Goal: Find specific page/section: Find specific page/section

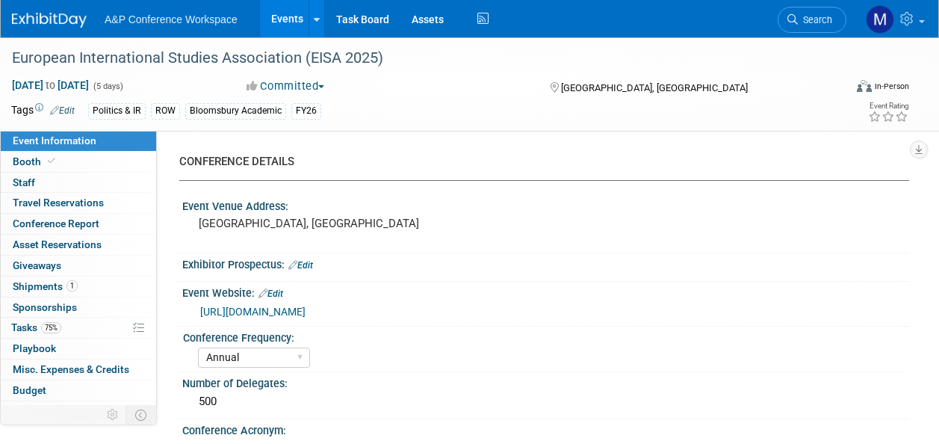
select select "Annual"
select select "Level 2"
select select "In-Person Booth"
select select "Politics & International Relations"
select select "Bloomsbury Academic"
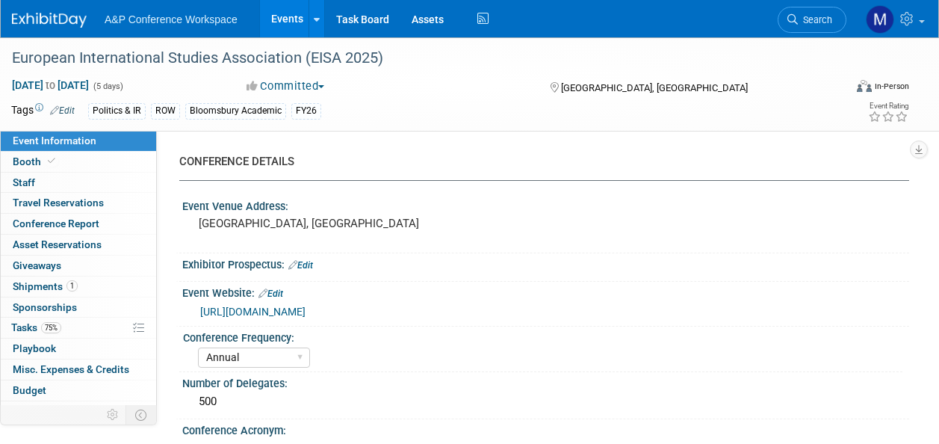
select select "[PERSON_NAME]"
select select "Brand/Subject Presence​"
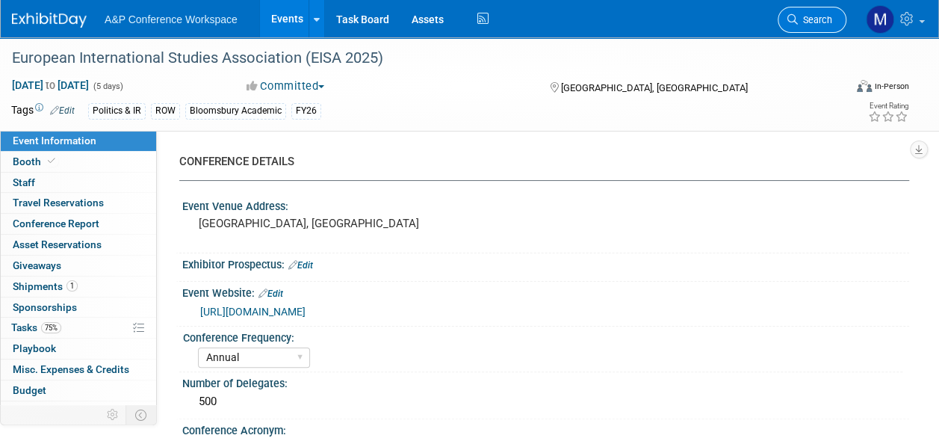
click at [818, 22] on span "Search" at bounding box center [815, 19] width 34 height 11
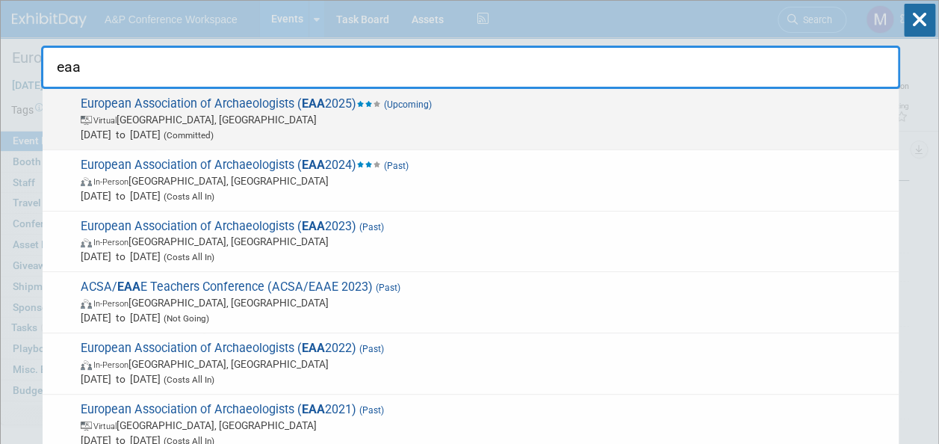
type input "eaa"
click at [214, 105] on span "European Association of Archaeologists ( EAA 2025) (Upcoming) Virtual [GEOGRAPH…" at bounding box center [483, 119] width 815 height 46
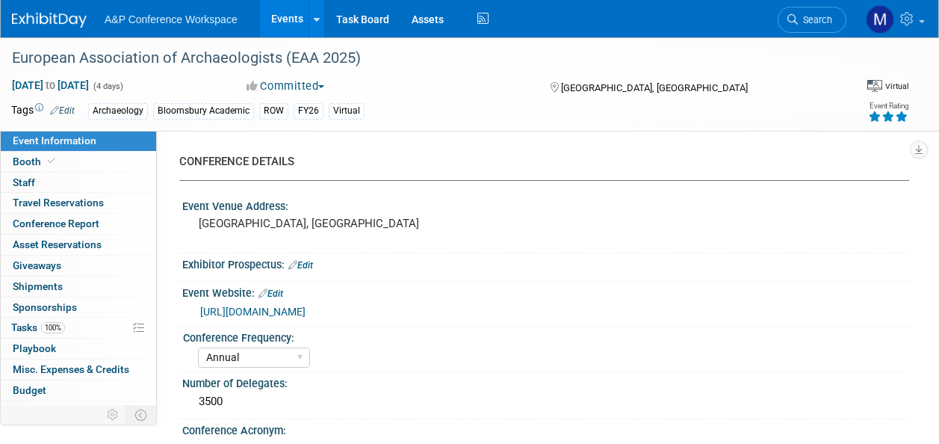
select select "Annual"
select select "Level 3"
select select "Virtual Booth"
select select "Archaeology"
select select "Bloomsbury Academic"
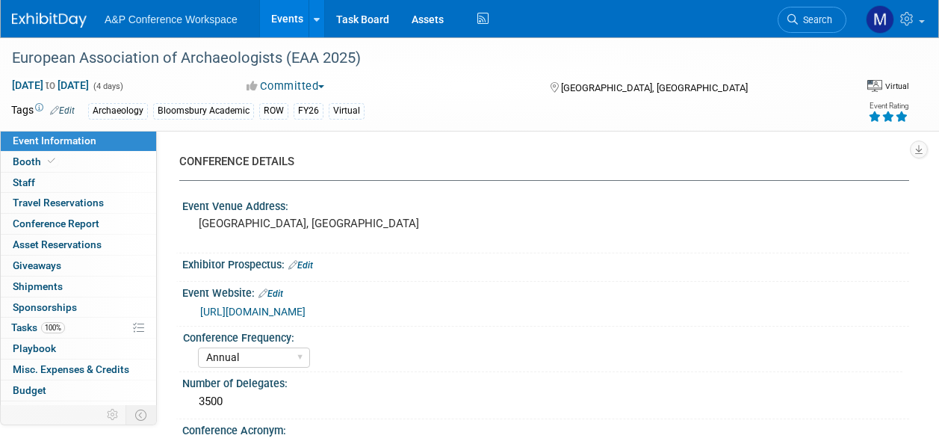
select select "[PERSON_NAME]"
select select "Networking/Commissioning"
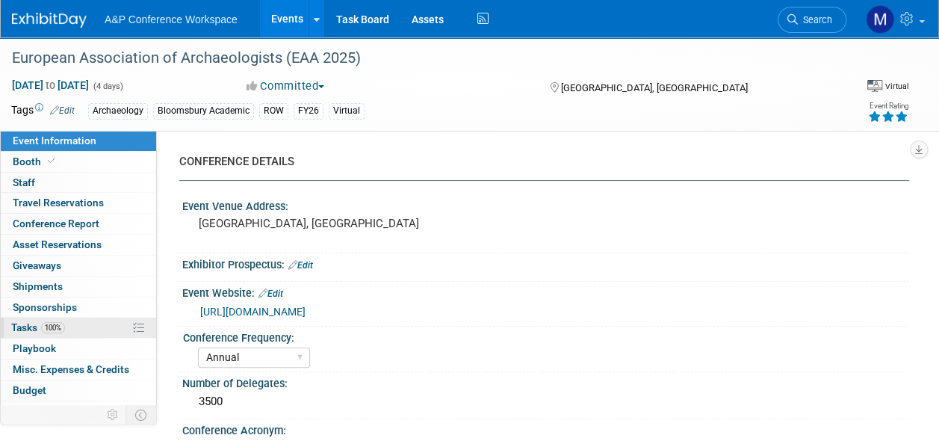
click at [43, 330] on span "Tasks 100%" at bounding box center [38, 327] width 54 height 12
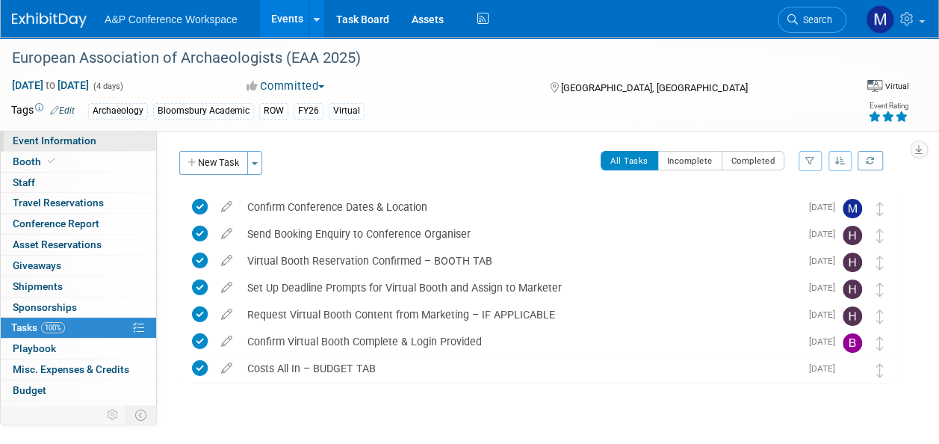
click at [60, 135] on span "Event Information" at bounding box center [55, 141] width 84 height 12
select select "Annual"
select select "Level 3"
select select "Virtual Booth"
select select "Archaeology"
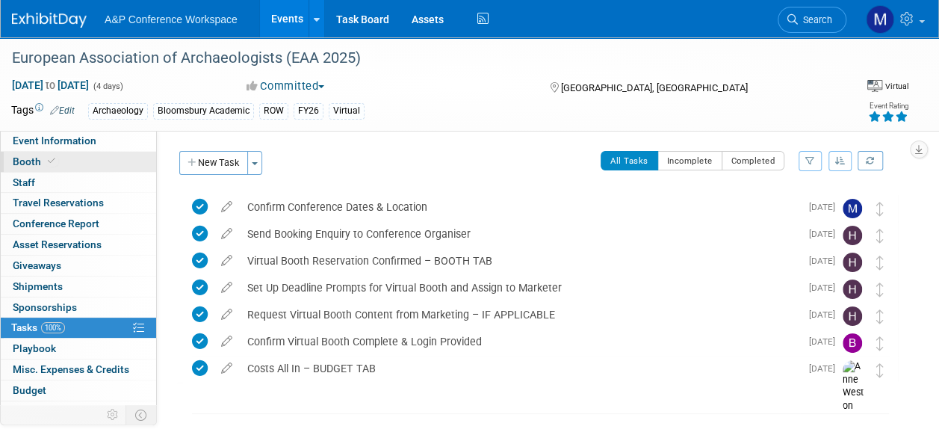
select select "Bloomsbury Academic"
select select "[PERSON_NAME]"
select select "Networking/Commissioning"
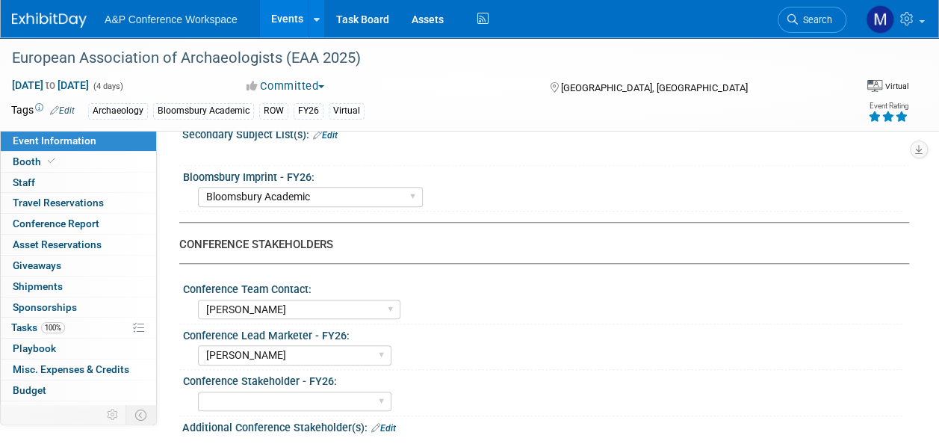
scroll to position [598, 0]
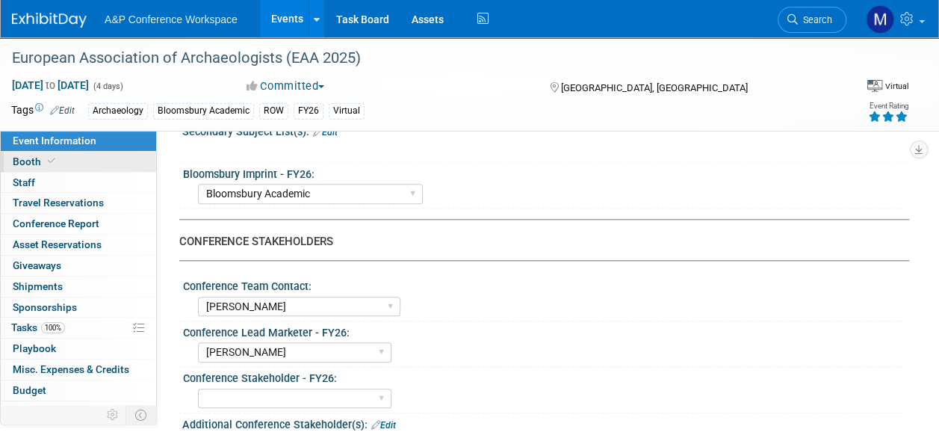
click at [70, 166] on link "Booth" at bounding box center [78, 162] width 155 height 20
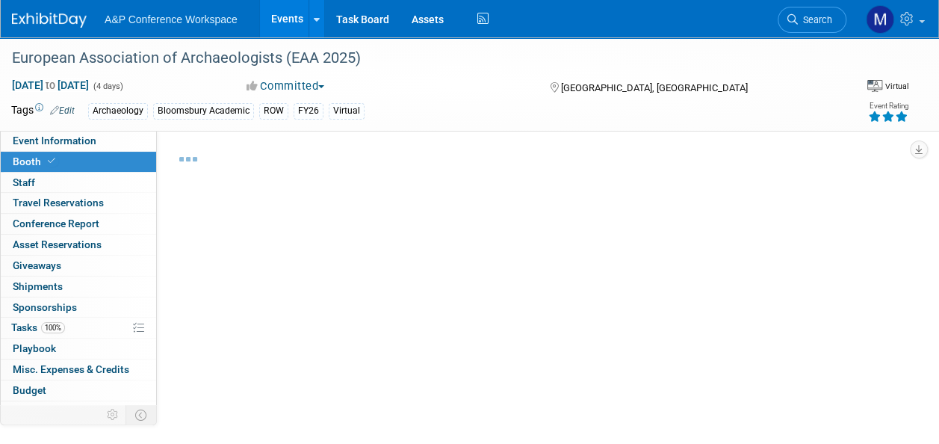
select select "COBA"
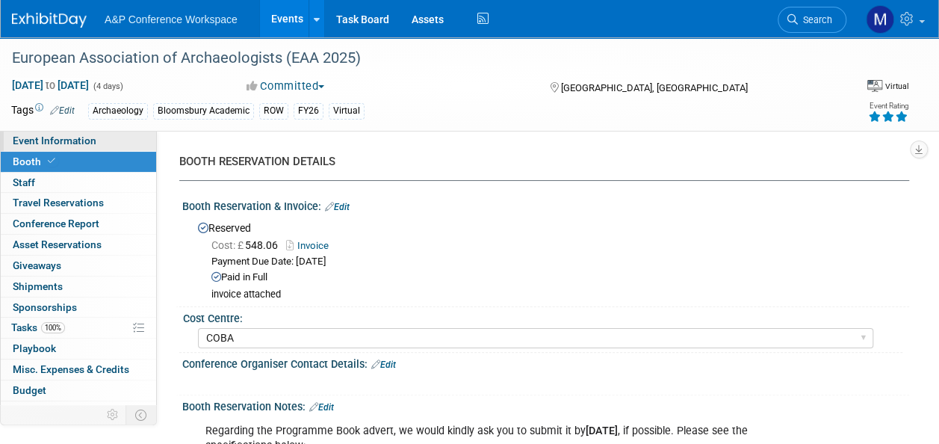
click at [90, 138] on span "Event Information" at bounding box center [55, 141] width 84 height 12
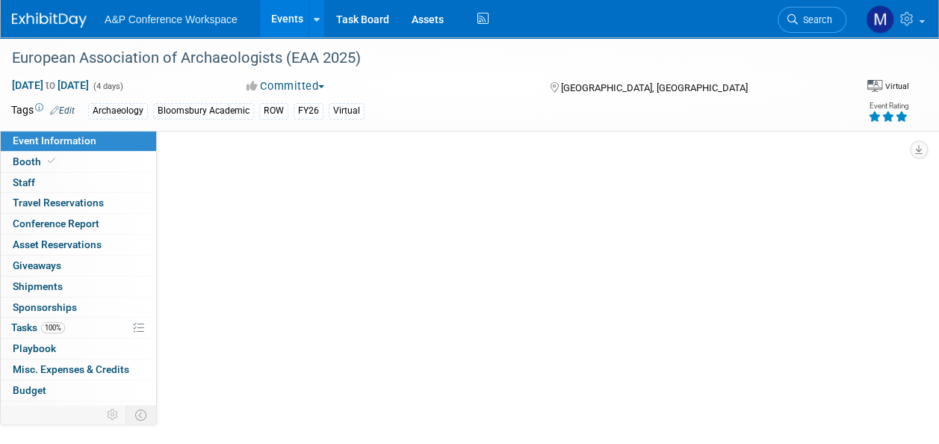
select select "Annual"
select select "Level 3"
select select "Virtual Booth"
select select "Archaeology"
select select "Bloomsbury Academic"
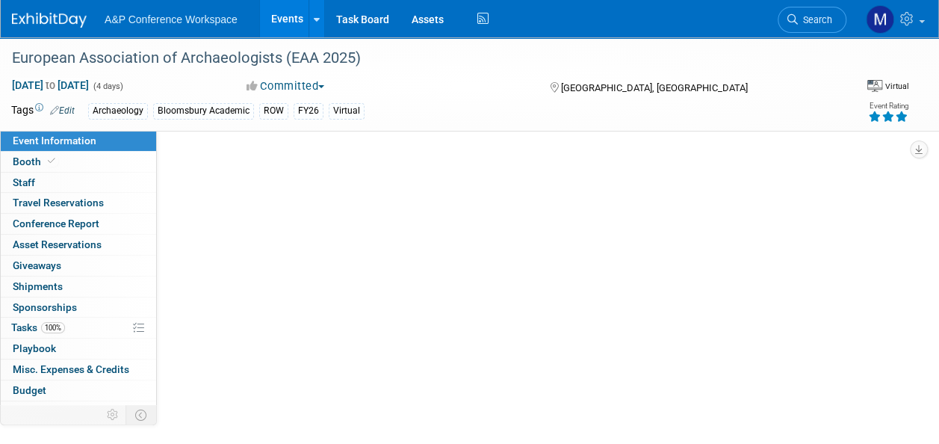
select select "[PERSON_NAME]"
select select "Networking/Commissioning"
